Goal: Transaction & Acquisition: Purchase product/service

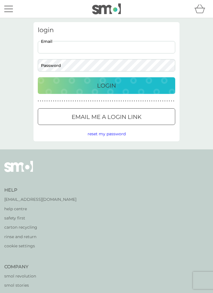
type input "mazza.dyson@icloud.com"
click at [107, 85] on button "Login" at bounding box center [107, 85] width 138 height 17
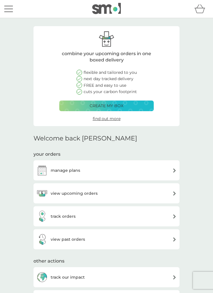
click at [119, 190] on div "view upcoming orders" at bounding box center [106, 192] width 141 height 11
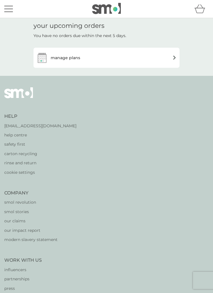
click at [173, 56] on img at bounding box center [175, 57] width 4 height 4
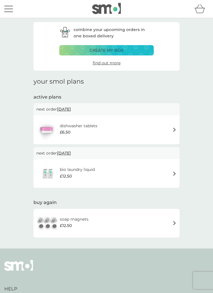
click at [11, 11] on button "menu" at bounding box center [8, 8] width 9 height 11
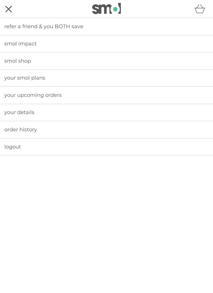
click at [57, 77] on link "your smol plans" at bounding box center [106, 77] width 213 height 17
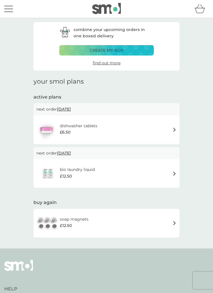
click at [5, 11] on button "menu" at bounding box center [8, 8] width 9 height 11
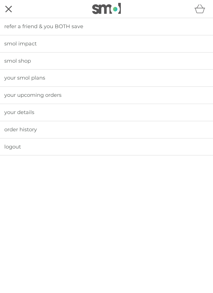
click at [47, 126] on link "order history" at bounding box center [106, 129] width 213 height 17
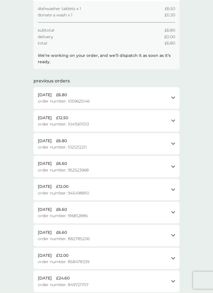
scroll to position [69, 0]
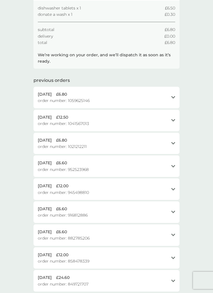
click at [173, 96] on icon at bounding box center [173, 97] width 4 height 3
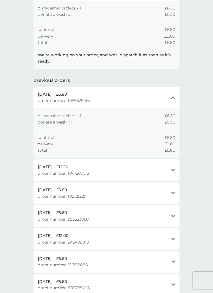
click at [172, 168] on icon at bounding box center [173, 169] width 4 height 3
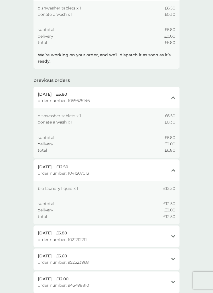
click at [208, 66] on div "your order history active orders [DATE] £6.80 order number: 1100269202 close di…" at bounding box center [106, 181] width 213 height 462
click at [196, 65] on div "your order history active orders [DATE] £6.80 order number: 1100269202 close di…" at bounding box center [106, 181] width 213 height 462
click at [191, 66] on div "your order history active orders [DATE] £6.80 order number: 1100269202 close di…" at bounding box center [106, 181] width 213 height 462
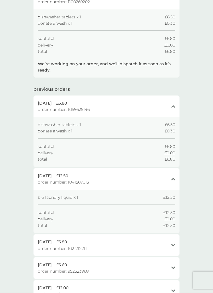
scroll to position [60, 0]
click at [118, 242] on div "[DATE] £6.80 order number: 1021212211" at bounding box center [103, 244] width 131 height 13
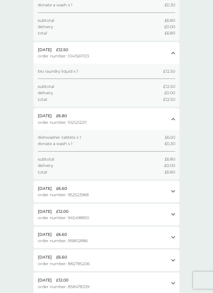
scroll to position [186, 0]
click at [174, 185] on div "open" at bounding box center [173, 191] width 4 height 13
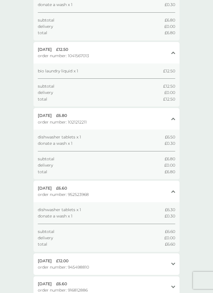
click at [176, 256] on div "[DATE] £12.00 order number: 945498810 open" at bounding box center [107, 264] width 146 height 22
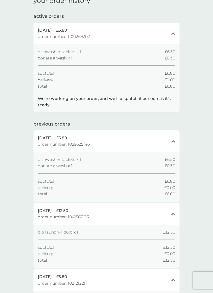
scroll to position [0, 0]
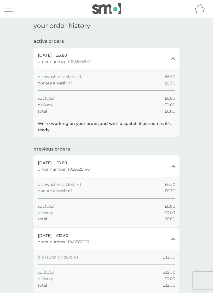
click at [11, 11] on button "menu" at bounding box center [8, 8] width 9 height 11
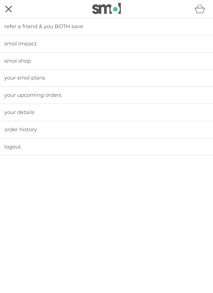
click at [100, 78] on link "your smol plans" at bounding box center [106, 77] width 213 height 17
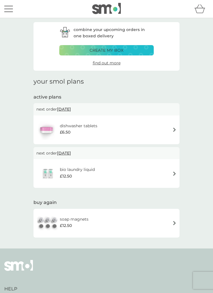
click at [130, 51] on div "create my box" at bounding box center [106, 50] width 87 height 6
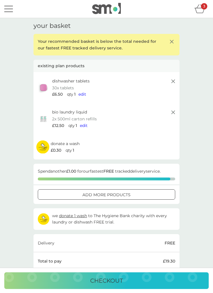
click at [173, 80] on icon at bounding box center [173, 81] width 7 height 7
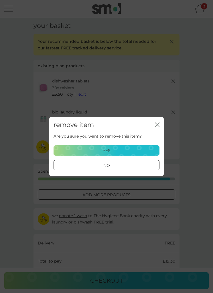
click at [139, 149] on div "yes" at bounding box center [106, 150] width 99 height 6
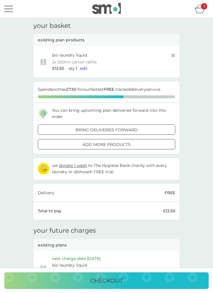
click at [171, 52] on icon at bounding box center [173, 55] width 7 height 7
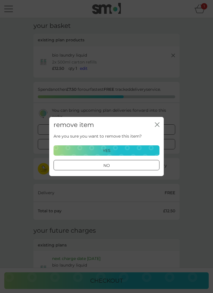
click at [143, 147] on button "yes" at bounding box center [107, 150] width 106 height 10
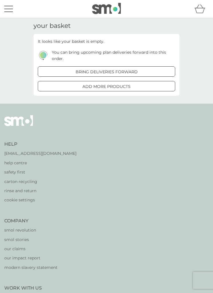
click at [7, 10] on button "menu" at bounding box center [8, 8] width 9 height 11
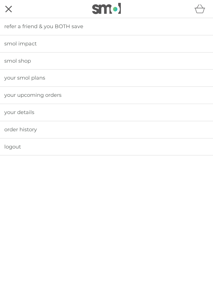
click at [63, 76] on link "your smol plans" at bounding box center [106, 77] width 213 height 17
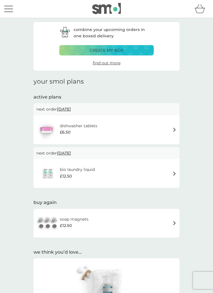
click at [115, 64] on span "find out more" at bounding box center [107, 62] width 28 height 5
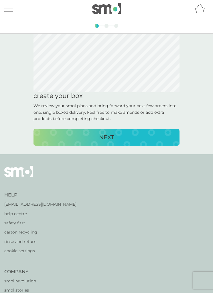
click at [114, 135] on div "NEXT" at bounding box center [106, 136] width 135 height 9
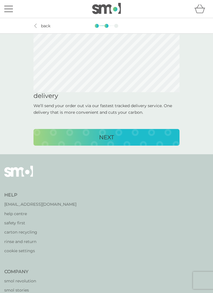
click at [108, 134] on p "NEXT" at bounding box center [106, 136] width 15 height 9
click at [106, 134] on p "CREATE MY BOX" at bounding box center [106, 136] width 47 height 9
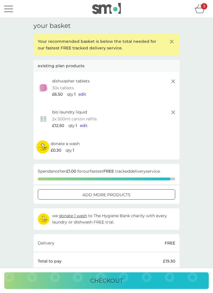
click at [174, 78] on icon at bounding box center [173, 81] width 7 height 7
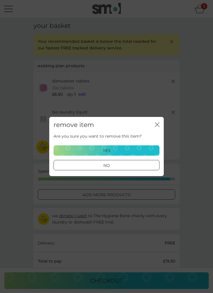
click at [135, 151] on div "yes" at bounding box center [106, 150] width 99 height 6
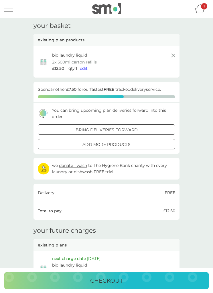
click at [172, 55] on icon at bounding box center [173, 55] width 7 height 7
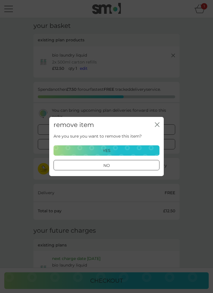
click at [133, 148] on div "yes" at bounding box center [106, 150] width 99 height 6
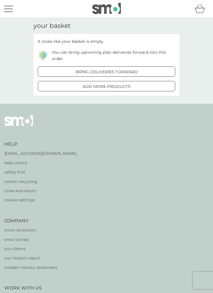
click at [13, 8] on button "menu" at bounding box center [8, 8] width 9 height 11
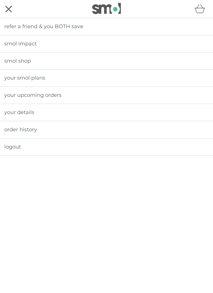
click at [66, 75] on link "your smol plans" at bounding box center [106, 77] width 213 height 17
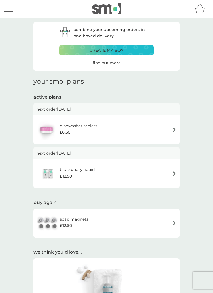
click at [176, 172] on img at bounding box center [175, 173] width 4 height 4
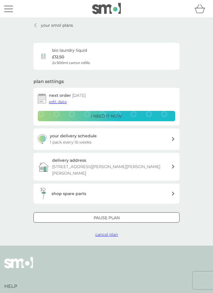
click at [170, 137] on div "your delivery schedule 1 pack every 16 weeks" at bounding box center [111, 138] width 122 height 13
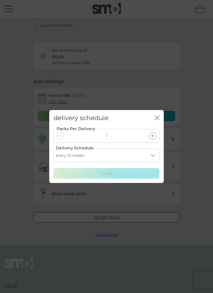
click at [155, 154] on select "every 1 week every 2 weeks every 3 weeks every 4 weeks every 5 weeks every 6 we…" at bounding box center [107, 156] width 106 height 14
select select "98"
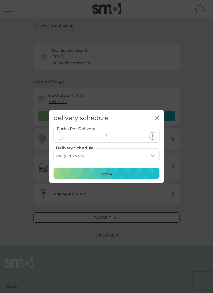
click at [108, 170] on p "Save" at bounding box center [107, 173] width 11 height 6
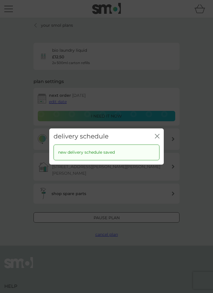
click at [156, 134] on icon "close" at bounding box center [157, 136] width 5 height 5
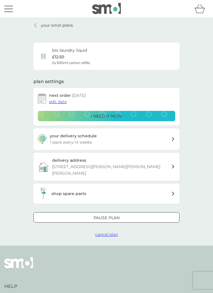
click at [63, 102] on span "edit date" at bounding box center [58, 101] width 18 height 5
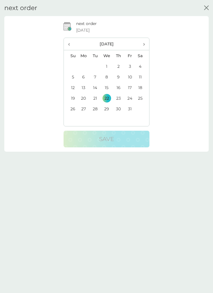
click at [67, 45] on th "‹" at bounding box center [71, 44] width 14 height 12
click at [84, 97] on td "22" at bounding box center [84, 98] width 12 height 11
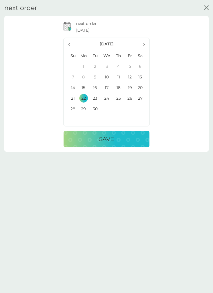
click at [108, 131] on button "Save" at bounding box center [107, 138] width 86 height 17
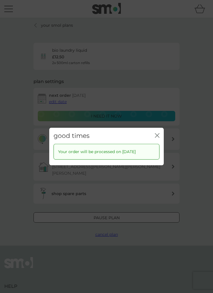
click at [105, 151] on p "Your order will be processed on [DATE]" at bounding box center [97, 151] width 78 height 6
click at [160, 133] on div "good times close" at bounding box center [106, 136] width 115 height 16
click at [158, 135] on icon "close" at bounding box center [158, 135] width 2 height 4
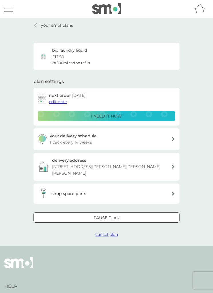
click at [173, 191] on icon at bounding box center [173, 193] width 3 height 4
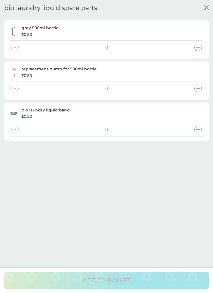
click at [207, 5] on icon "close" at bounding box center [206, 7] width 5 height 5
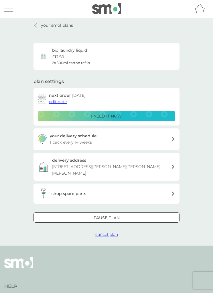
click at [11, 10] on button "menu" at bounding box center [8, 8] width 9 height 11
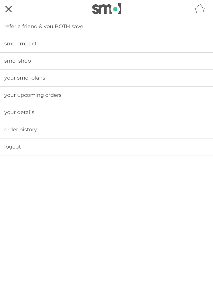
click at [76, 44] on link "smol impact" at bounding box center [106, 43] width 213 height 17
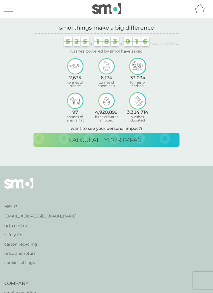
click at [124, 137] on span "calculate your impact" at bounding box center [107, 139] width 76 height 7
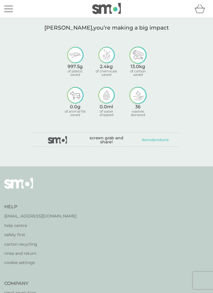
click at [8, 7] on button "menu" at bounding box center [8, 8] width 9 height 11
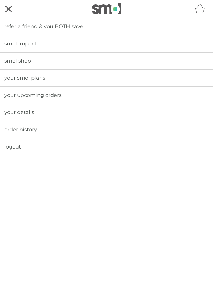
click at [47, 58] on link "smol shop" at bounding box center [106, 60] width 213 height 17
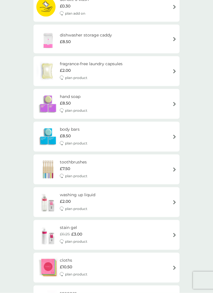
scroll to position [360, 0]
click at [176, 102] on img at bounding box center [175, 104] width 4 height 4
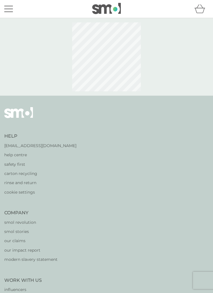
select select "91"
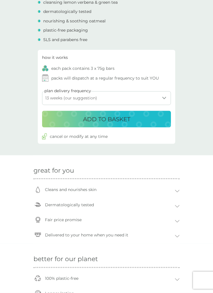
scroll to position [212, 0]
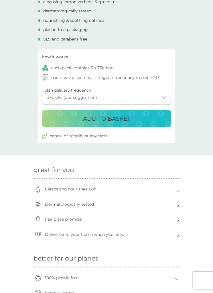
click at [169, 110] on button "ADD TO BASKET" at bounding box center [106, 118] width 129 height 17
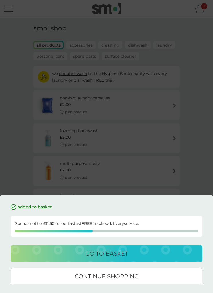
click at [90, 258] on p "go to basket" at bounding box center [106, 253] width 43 height 9
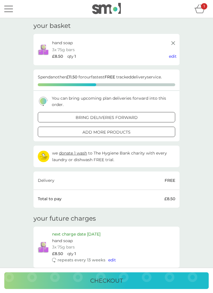
click at [174, 40] on icon at bounding box center [173, 43] width 7 height 7
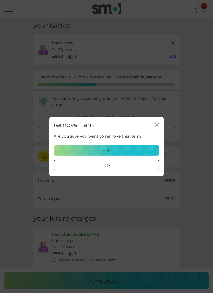
click at [125, 153] on div "yes" at bounding box center [106, 150] width 99 height 6
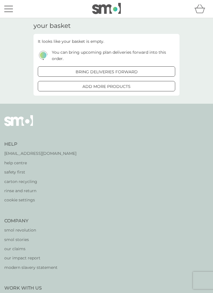
click at [11, 9] on div "menu" at bounding box center [8, 9] width 9 height 1
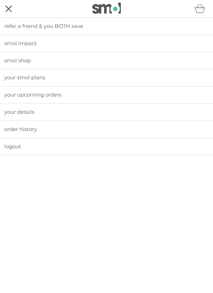
click at [55, 144] on link "logout" at bounding box center [106, 146] width 213 height 17
